Goal: Information Seeking & Learning: Learn about a topic

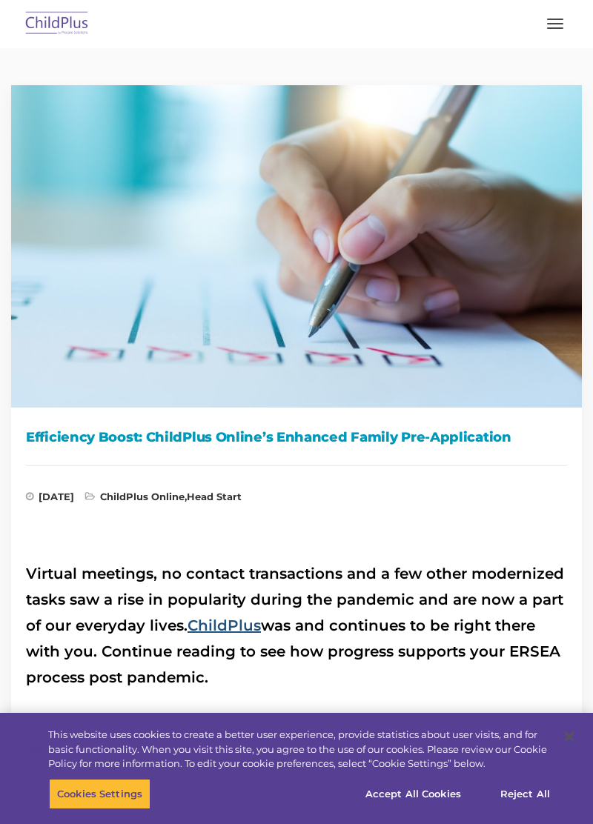
click at [212, 623] on link "ChildPlus" at bounding box center [223, 625] width 73 height 18
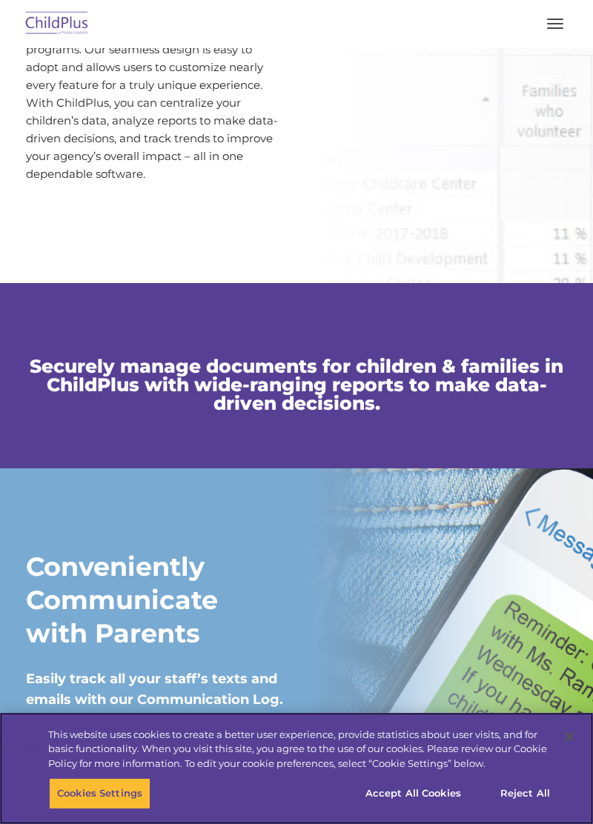
scroll to position [708, 0]
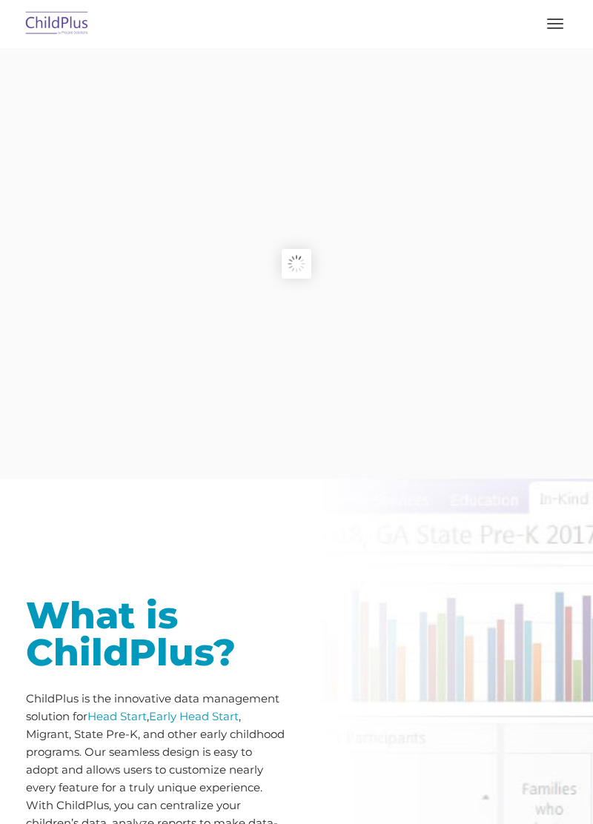
scroll to position [708, 0]
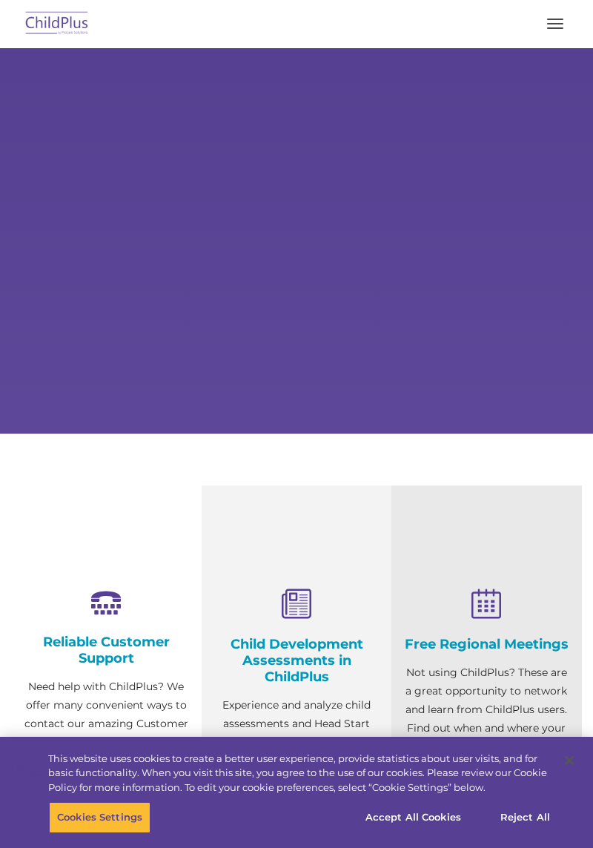
select select "MEDIUM"
